Goal: Task Accomplishment & Management: Use online tool/utility

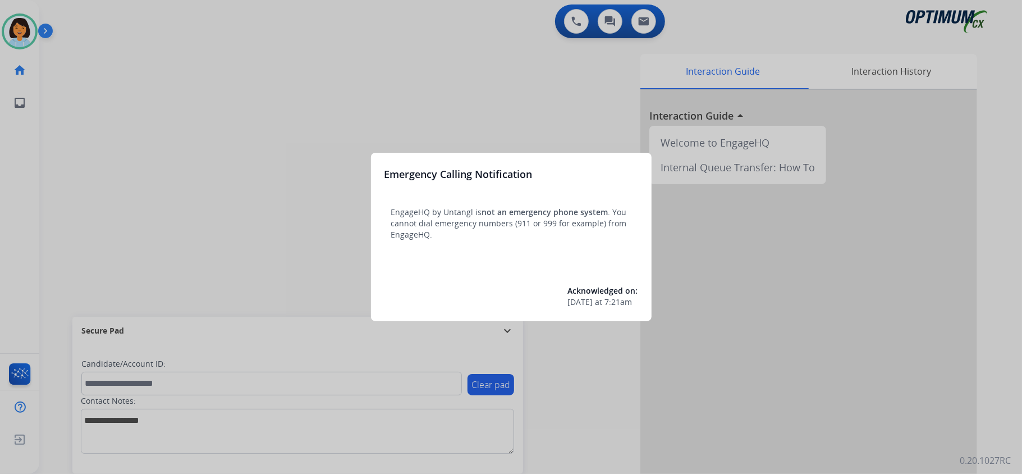
click at [228, 168] on div at bounding box center [511, 237] width 1022 height 474
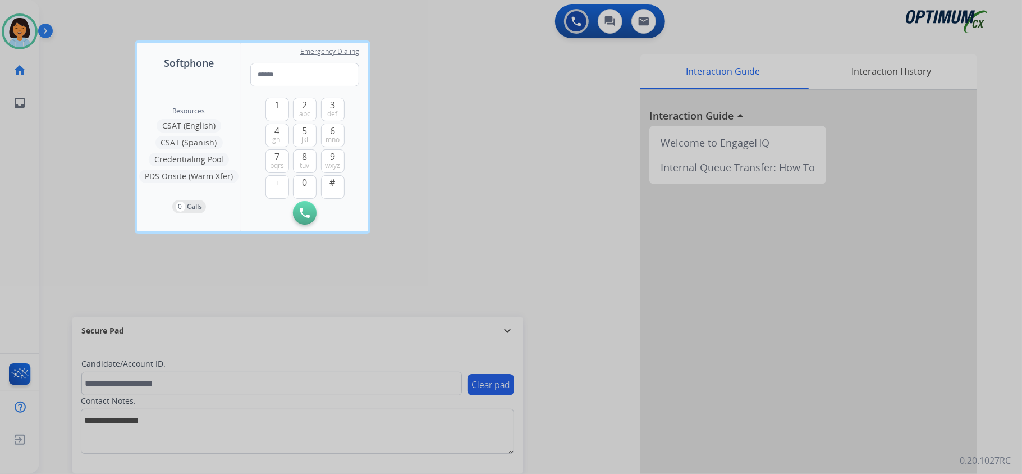
click at [336, 59] on div "Emergency Dialing" at bounding box center [304, 71] width 109 height 30
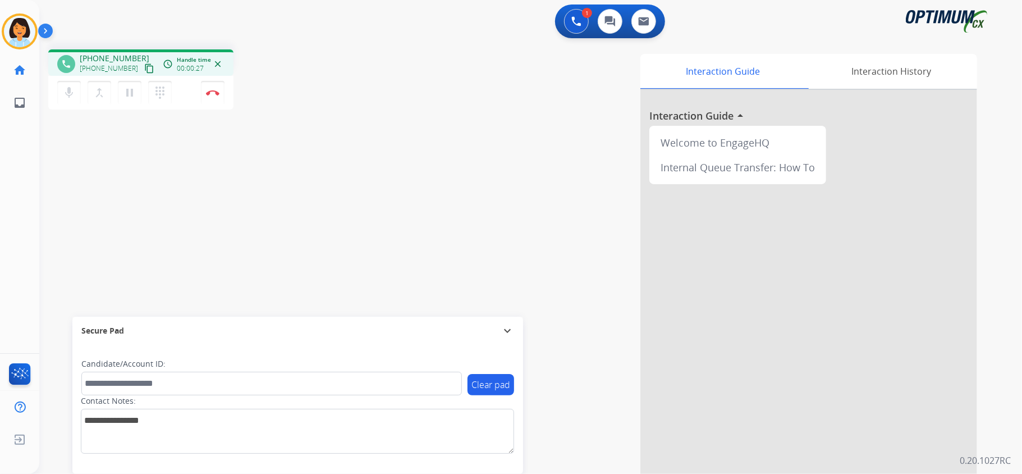
click at [144, 66] on mat-icon "content_copy" at bounding box center [149, 68] width 10 height 10
click at [214, 94] on img at bounding box center [212, 93] width 13 height 6
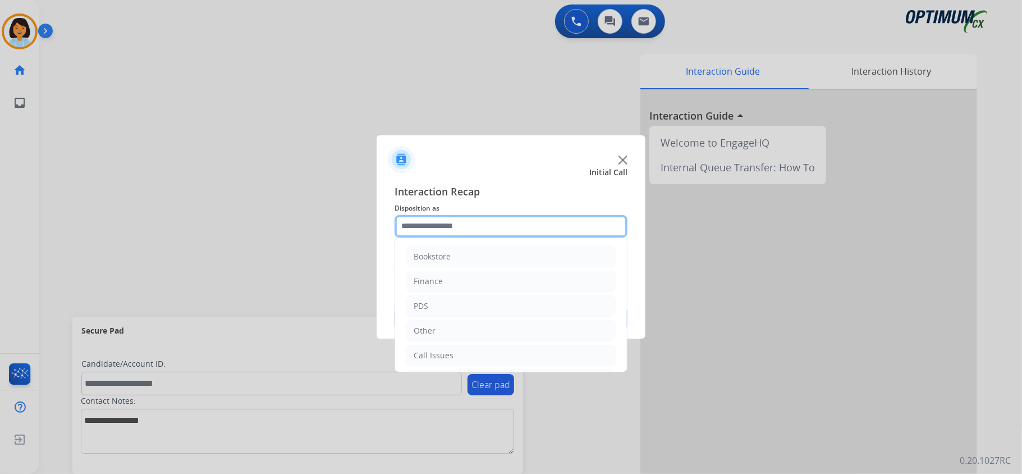
click at [495, 221] on input "text" at bounding box center [511, 226] width 233 height 22
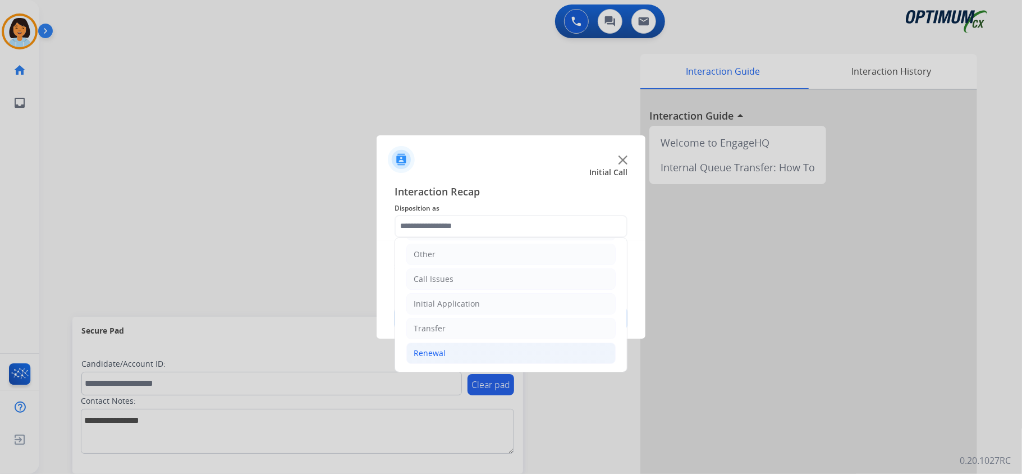
click at [449, 358] on li "Renewal" at bounding box center [510, 352] width 209 height 21
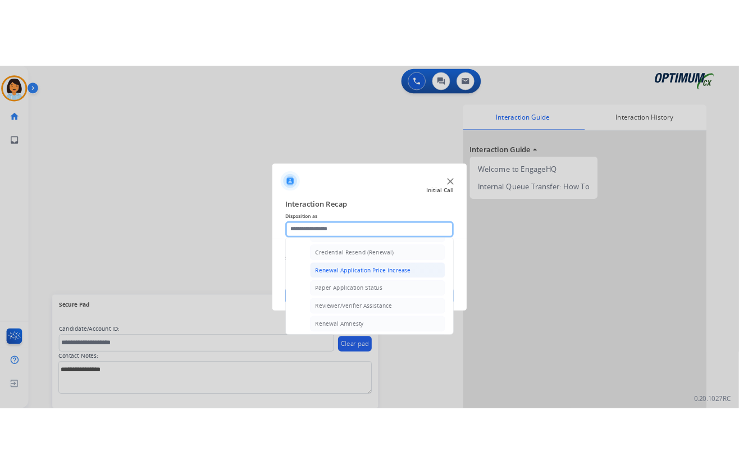
scroll to position [378, 0]
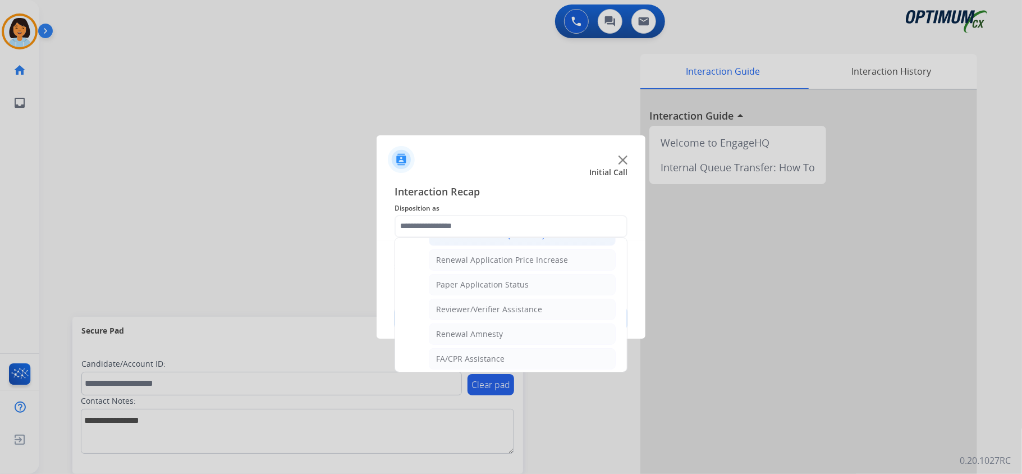
click at [481, 241] on div "Credential Resend (Renewal)" at bounding box center [490, 235] width 108 height 11
type input "**********"
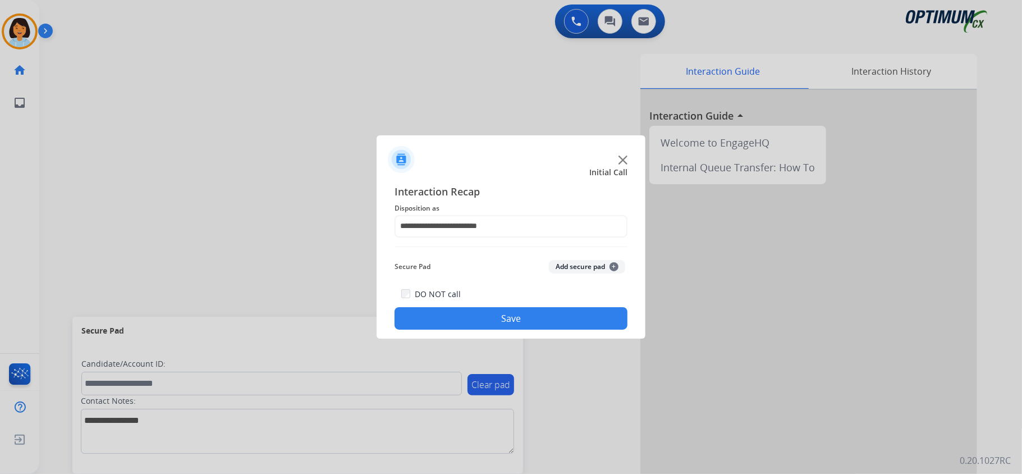
click at [473, 312] on button "Save" at bounding box center [511, 318] width 233 height 22
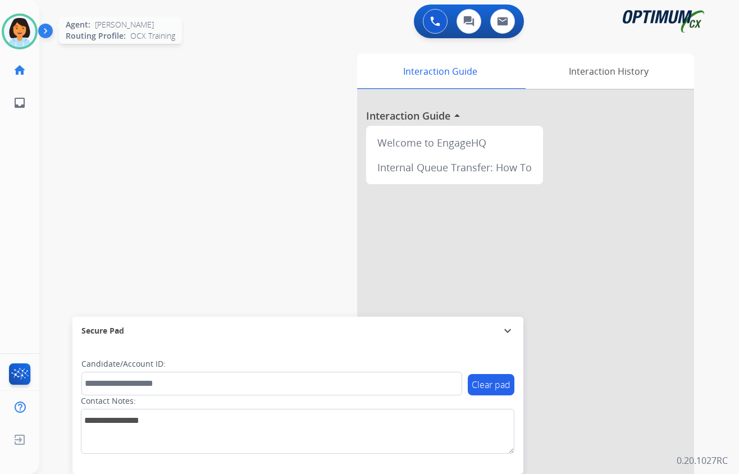
click at [19, 37] on img at bounding box center [19, 31] width 31 height 31
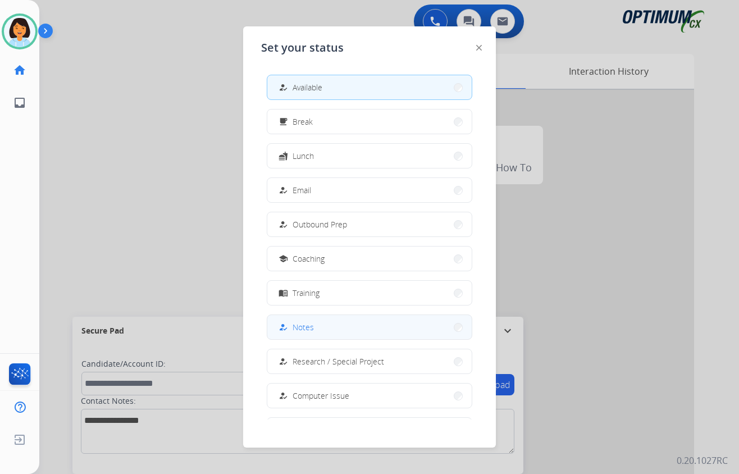
scroll to position [106, 0]
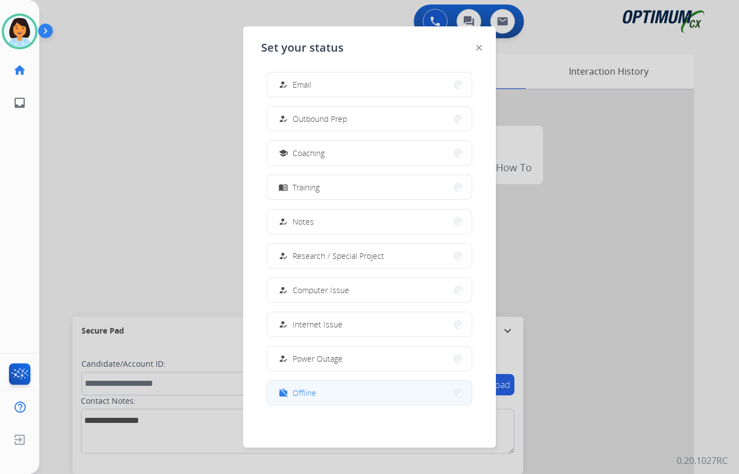
click at [320, 387] on button "work_off Offline" at bounding box center [369, 393] width 204 height 24
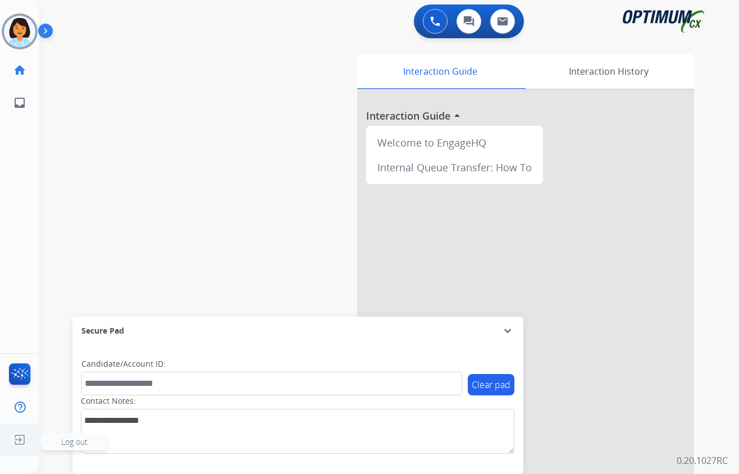
click at [13, 431] on img at bounding box center [20, 439] width 20 height 21
click at [16, 433] on img at bounding box center [20, 439] width 20 height 21
